Goal: Task Accomplishment & Management: Use online tool/utility

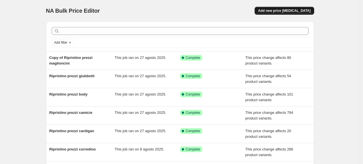
click at [283, 12] on span "Add new price [MEDICAL_DATA]" at bounding box center [284, 10] width 53 height 5
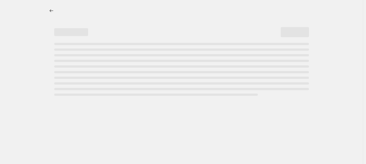
select select "percentage"
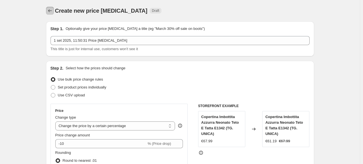
click at [51, 10] on icon "Price change jobs" at bounding box center [50, 10] width 4 height 3
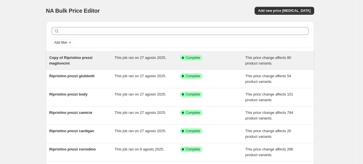
click at [96, 63] on div "Copy of Ripristino prezzi maglioncini" at bounding box center [81, 60] width 65 height 11
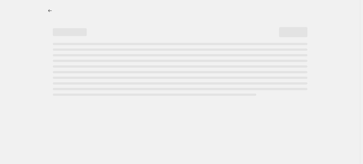
select select "ecap"
select select "remove"
select select "tag"
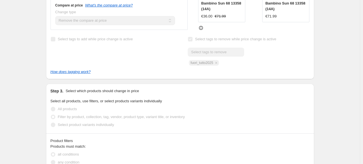
scroll to position [198, 0]
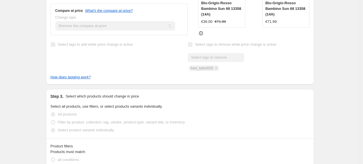
click at [196, 66] on div "Submit fuori_tutto2025" at bounding box center [249, 62] width 122 height 18
copy span "fuori_tutto2025"
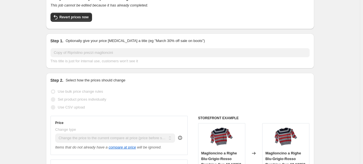
scroll to position [0, 0]
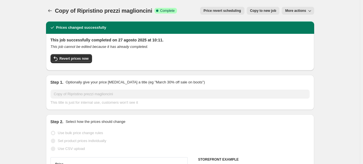
click at [261, 13] on button "Copy to new job" at bounding box center [263, 11] width 33 height 8
select select "ecap"
select select "remove"
select select "tag"
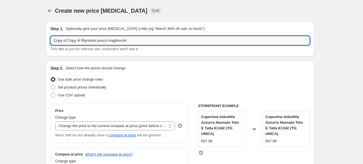
click at [120, 41] on input "Copy of Copy of Ripristino prezzi maglioncini" at bounding box center [180, 40] width 259 height 9
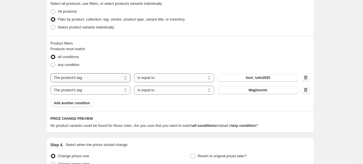
scroll to position [254, 0]
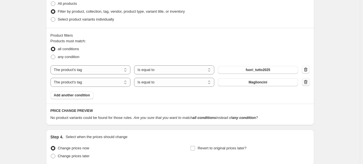
type input "ripristino prezzi"
click at [307, 84] on icon "button" at bounding box center [306, 82] width 6 height 6
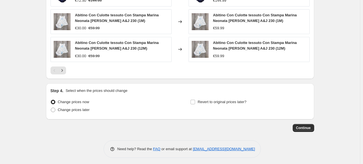
scroll to position [441, 0]
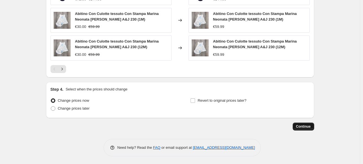
click at [306, 128] on button "Continue" at bounding box center [303, 127] width 21 height 8
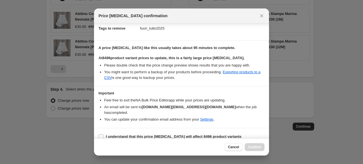
scroll to position [84, 0]
click at [100, 134] on span ":r6e:" at bounding box center [101, 136] width 5 height 5
click at [100, 134] on input "I understand that this price [MEDICAL_DATA] will affect 8496 product variants" at bounding box center [101, 136] width 5 height 5
checkbox input "true"
click at [253, 147] on span "Confirm" at bounding box center [254, 147] width 13 height 5
